Goal: Find specific page/section: Find specific page/section

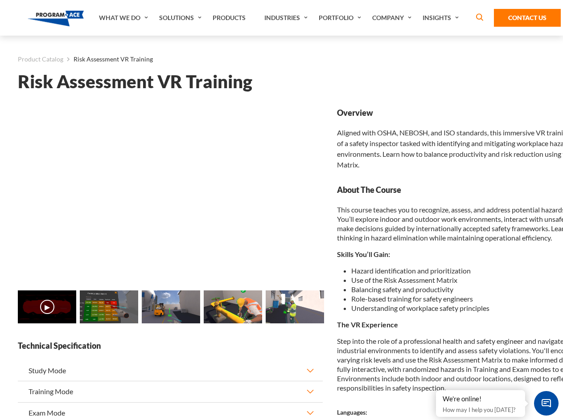
click at [181, 18] on link "Solutions" at bounding box center [181, 18] width 53 height 36
click at [0, 0] on div "AI & Computer Vision Solutions Computer Vision Quality Control AI tools for fas…" at bounding box center [0, 0] width 0 height 0
click at [0, 0] on div "AI & Computer Vision Solutions Virtual Training Solutions Virtual Tour Solution…" at bounding box center [0, 0] width 0 height 0
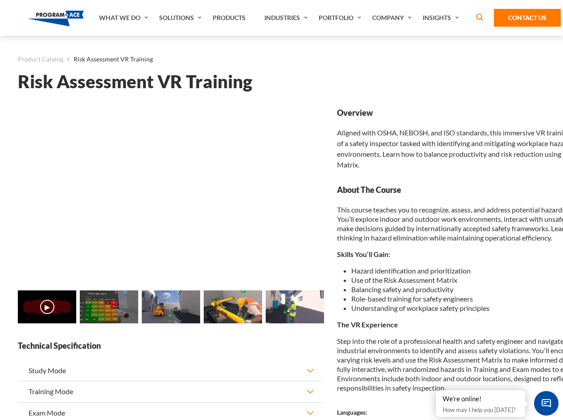
click at [0, 0] on div "AI & Computer Vision Solutions Virtual Training Solutions Virtual Tour Solution…" at bounding box center [0, 0] width 0 height 0
click at [0, 0] on div "AI & Computer Vision Solutions Computer Vision Quality Control AI tools for fas…" at bounding box center [0, 0] width 0 height 0
